Goal: Navigation & Orientation: Find specific page/section

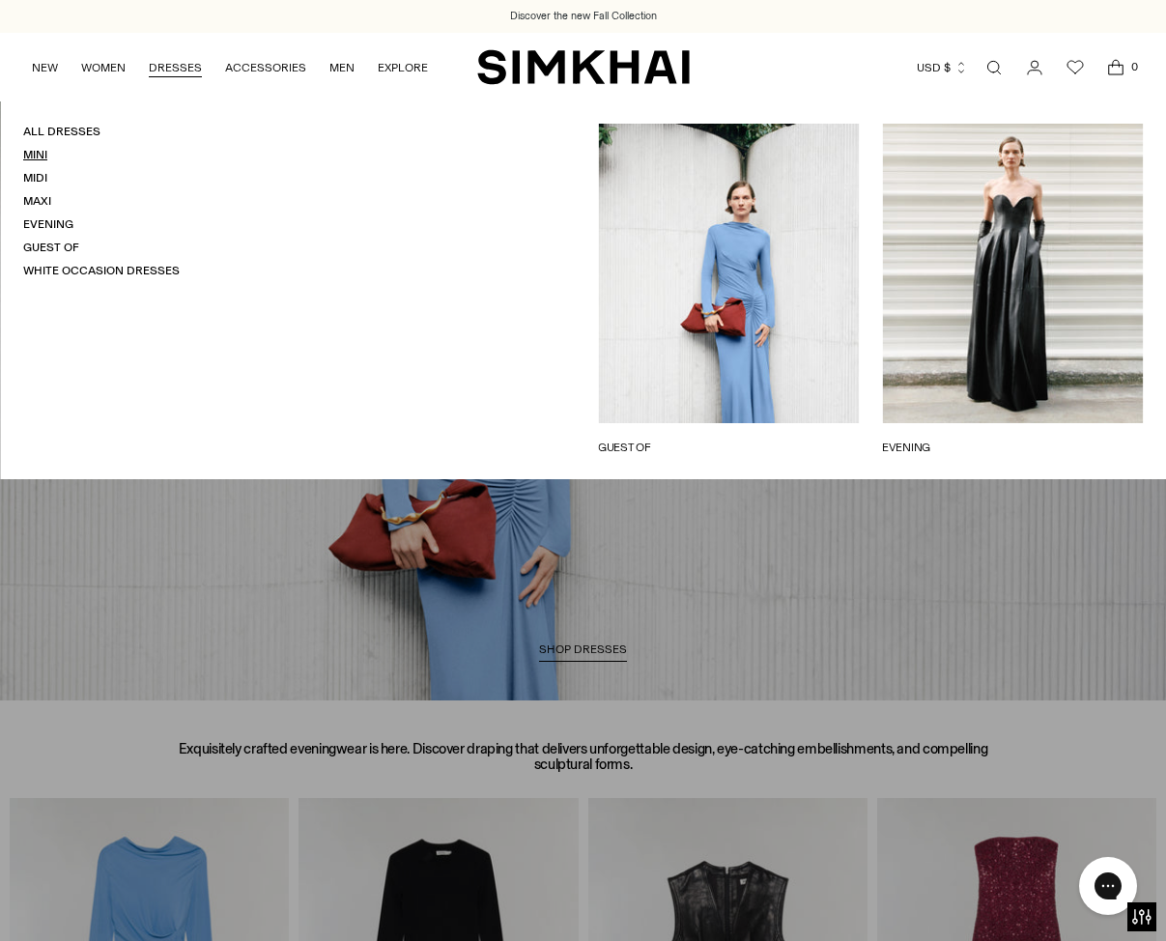
click at [34, 157] on link "Mini" at bounding box center [35, 155] width 24 height 14
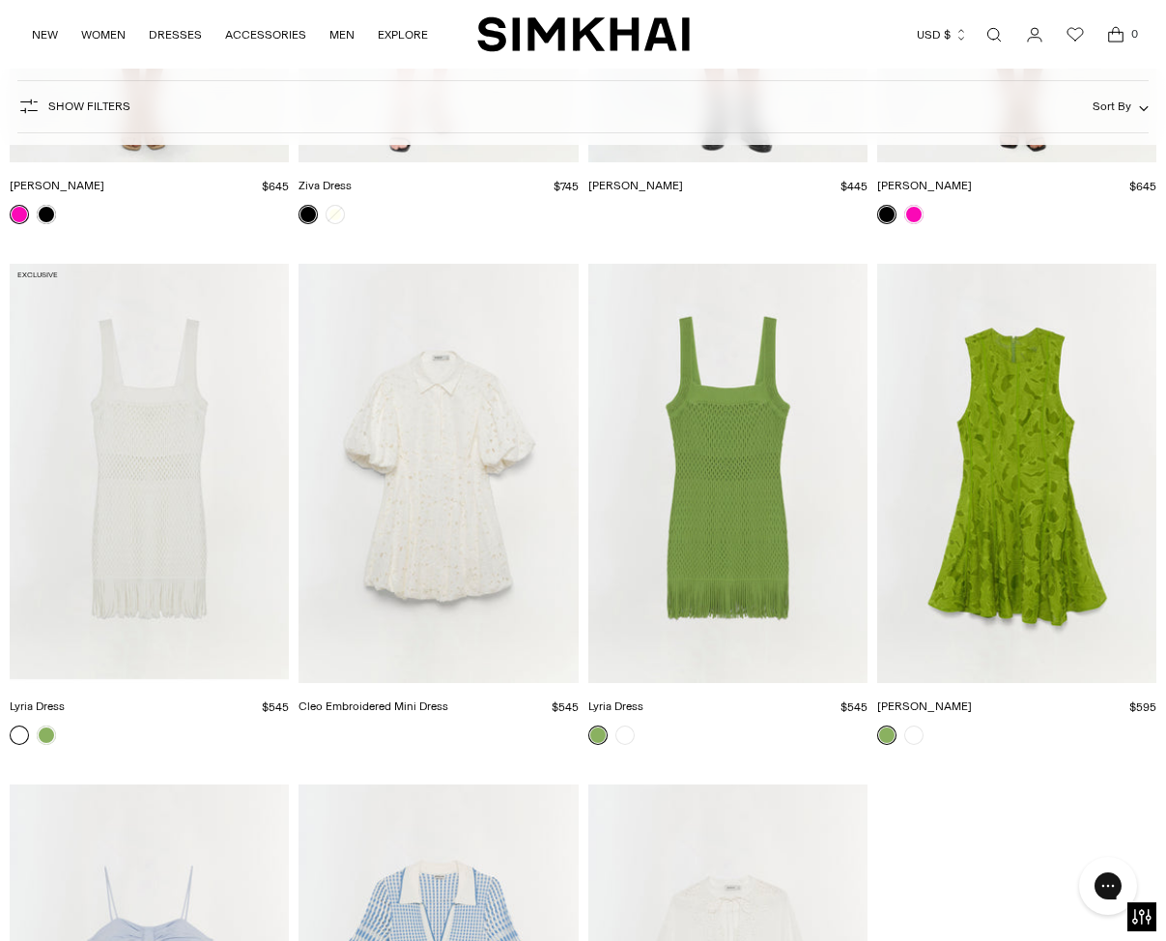
scroll to position [9748, 0]
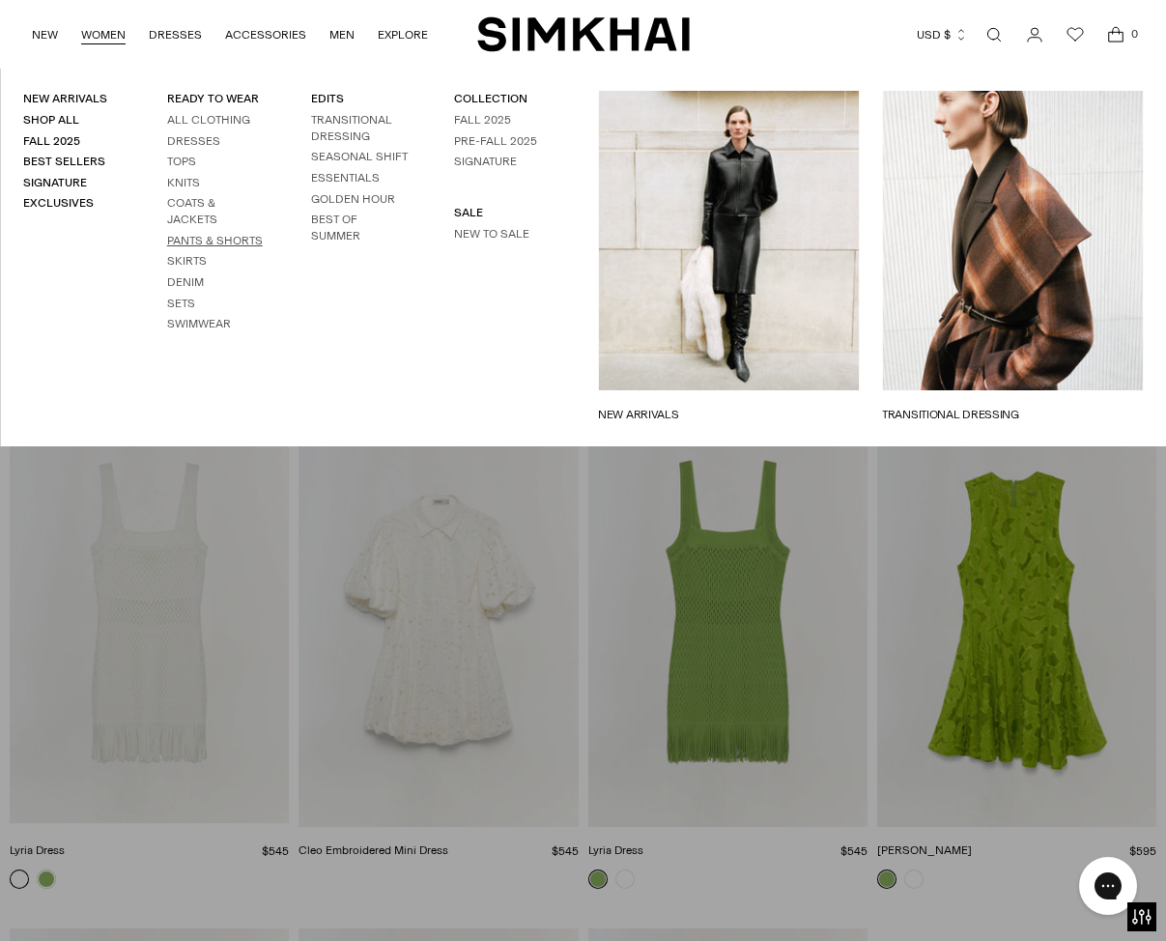
click at [199, 241] on link "Pants & Shorts" at bounding box center [215, 241] width 96 height 14
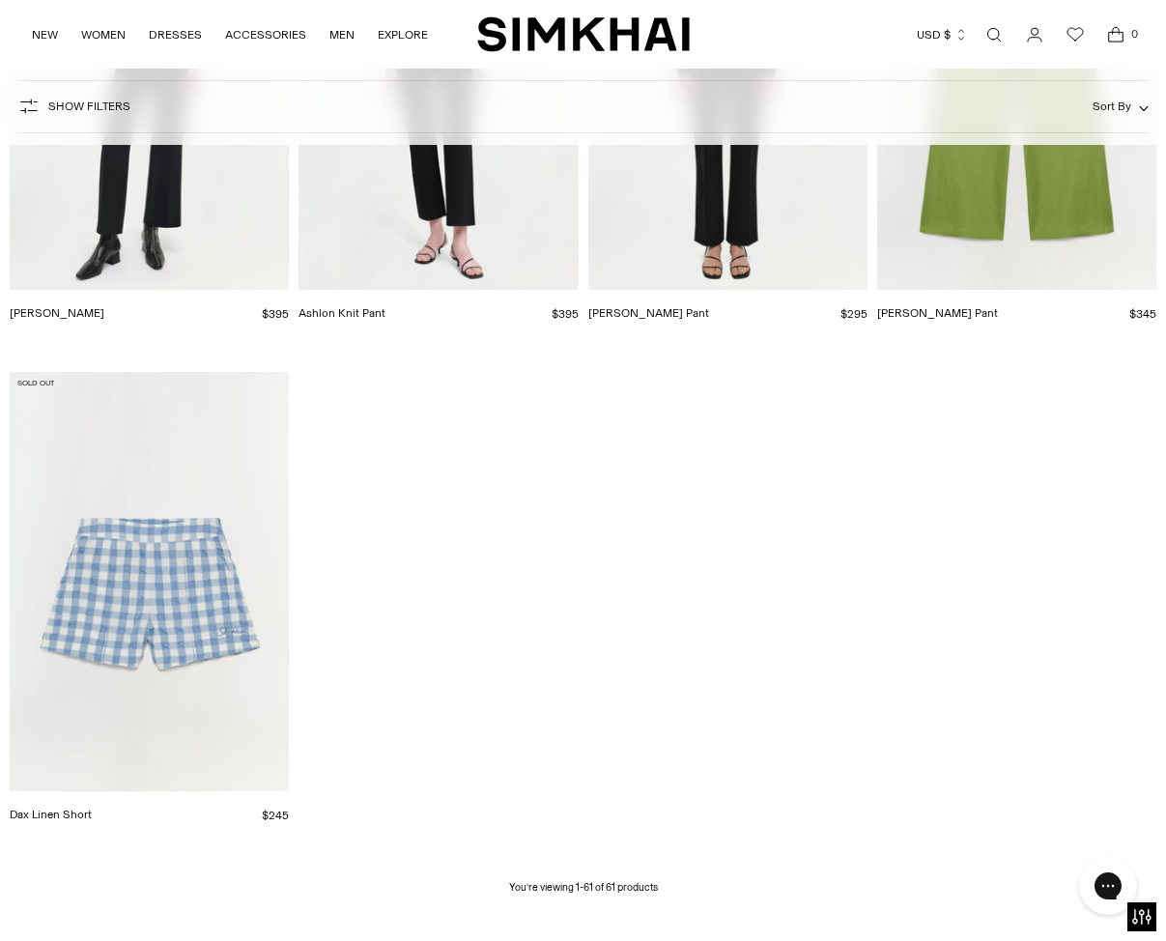
scroll to position [7837, 0]
